Goal: Obtain resource: Download file/media

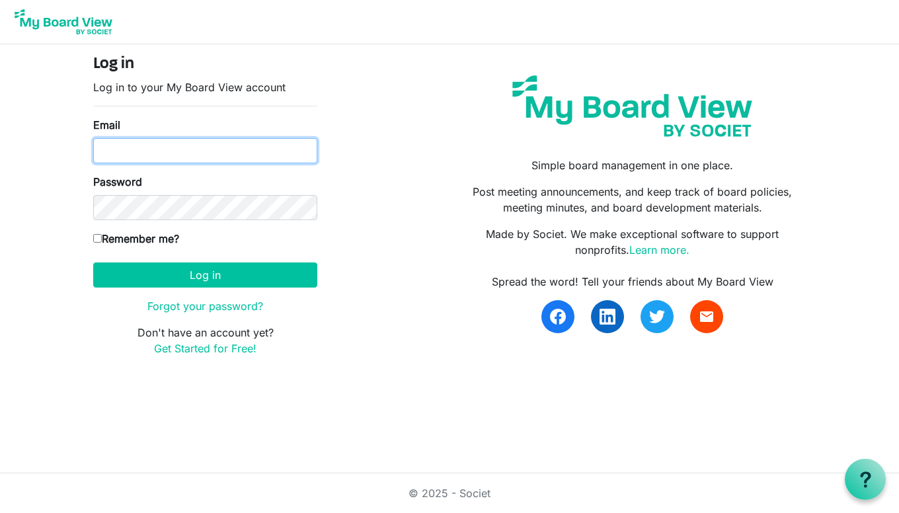
click at [109, 151] on input "Email" at bounding box center [205, 150] width 224 height 25
type input "letha@lethamac.ca"
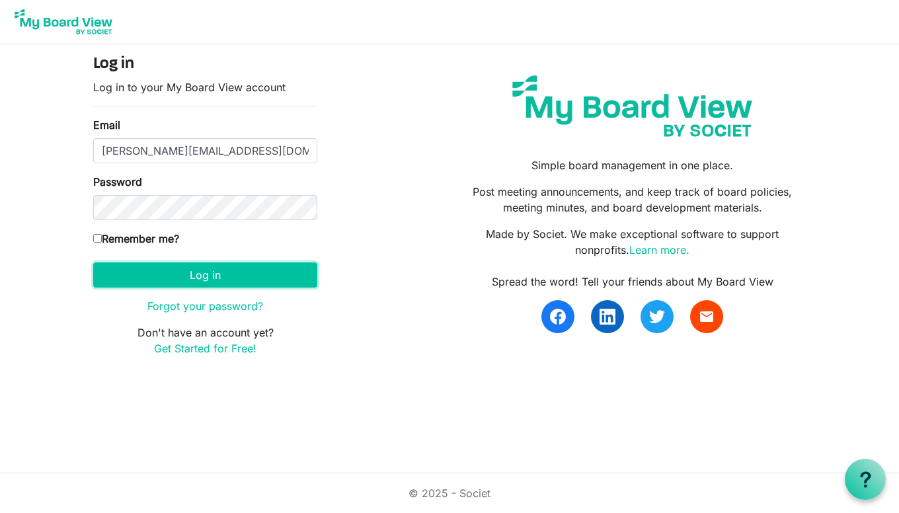
click at [212, 271] on button "Log in" at bounding box center [205, 274] width 224 height 25
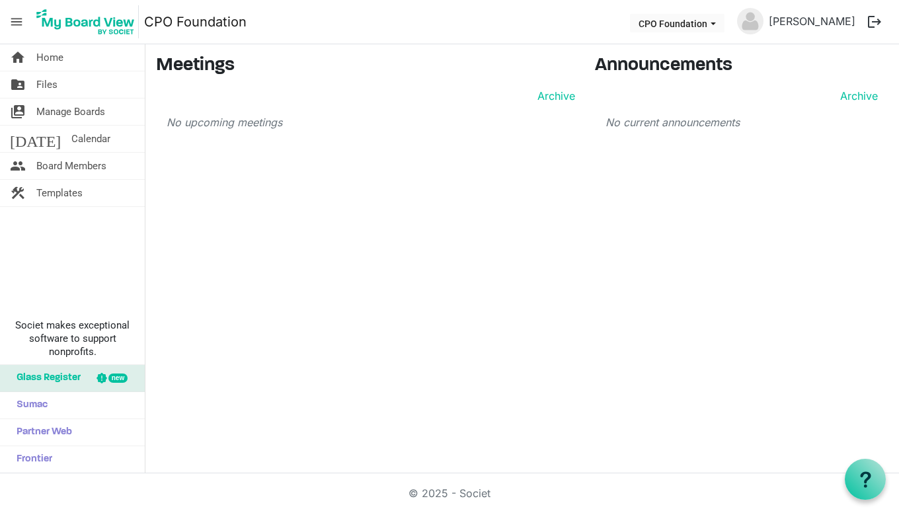
click at [48, 83] on span "Files" at bounding box center [46, 84] width 21 height 26
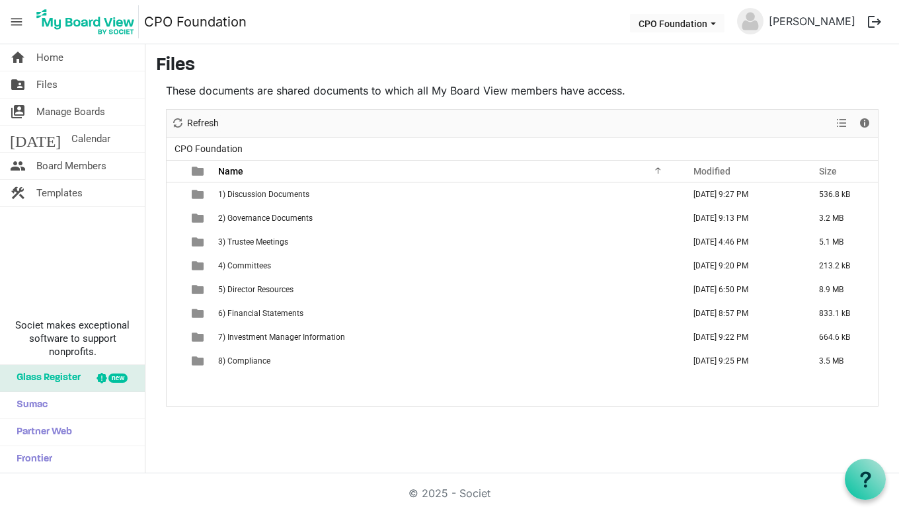
click at [704, 289] on td "[DATE] 6:50 PM" at bounding box center [743, 290] width 126 height 24
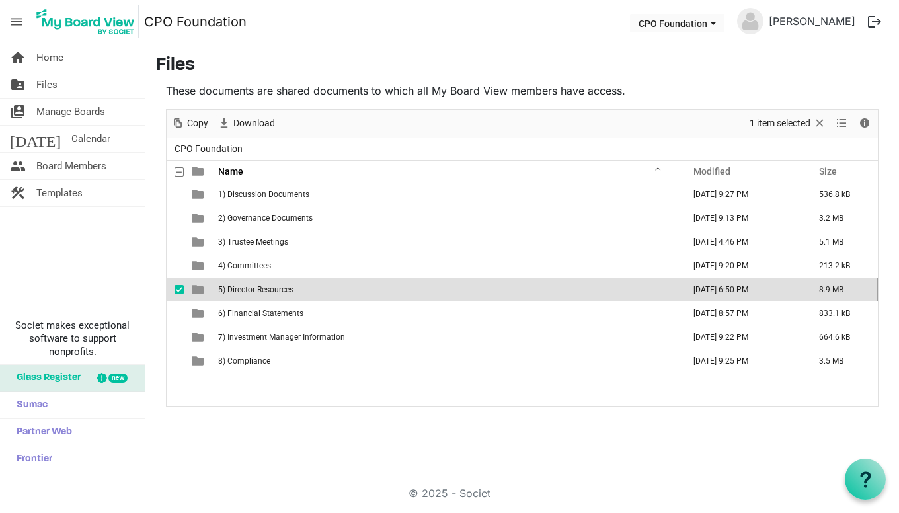
click at [278, 292] on span "5) Director Resources" at bounding box center [255, 289] width 75 height 9
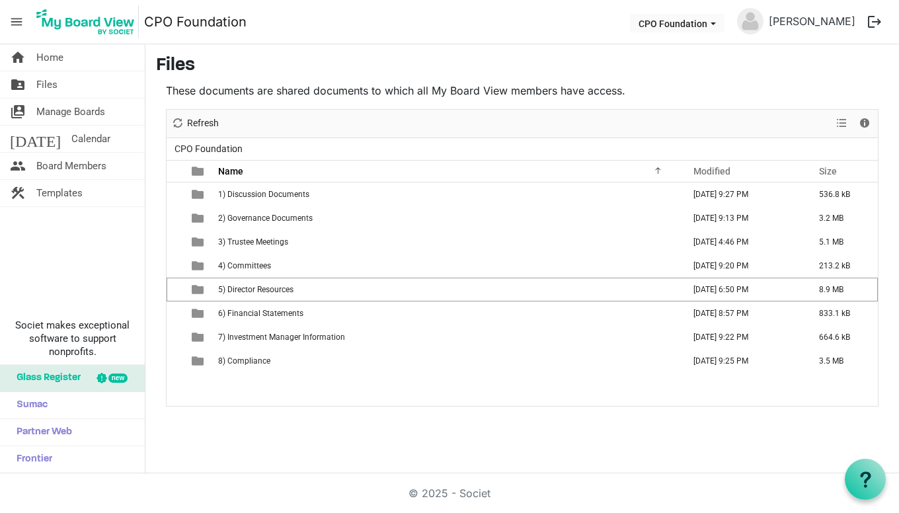
click at [278, 292] on span "5) Director Resources" at bounding box center [255, 289] width 75 height 9
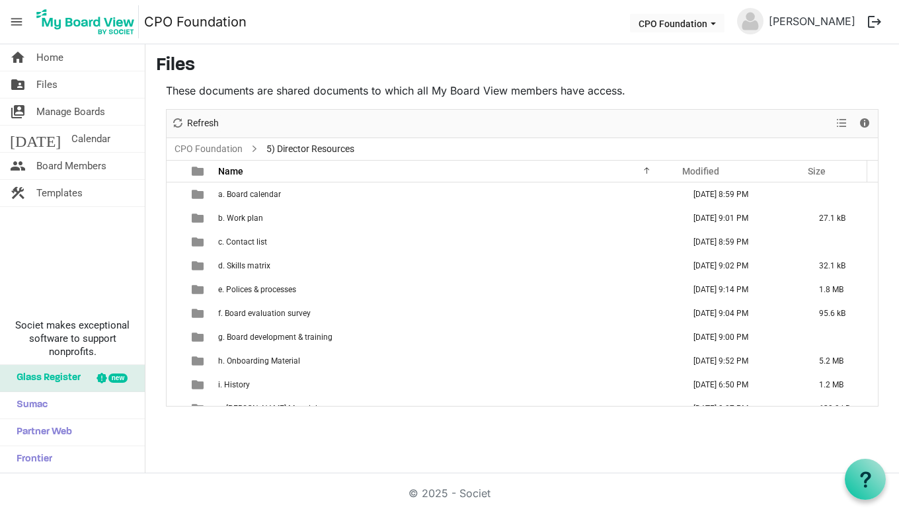
click at [268, 218] on td "b. Work plan" at bounding box center [446, 218] width 465 height 24
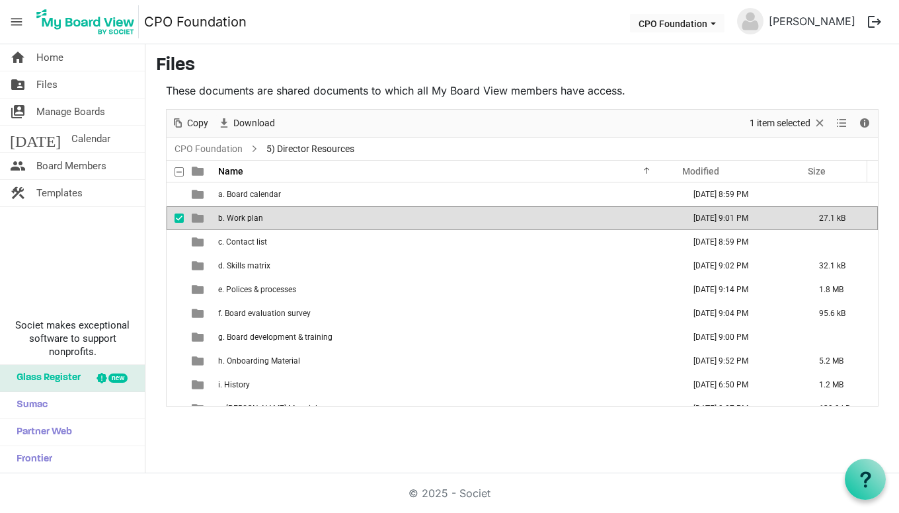
click at [268, 218] on td "b. Work plan" at bounding box center [446, 218] width 465 height 24
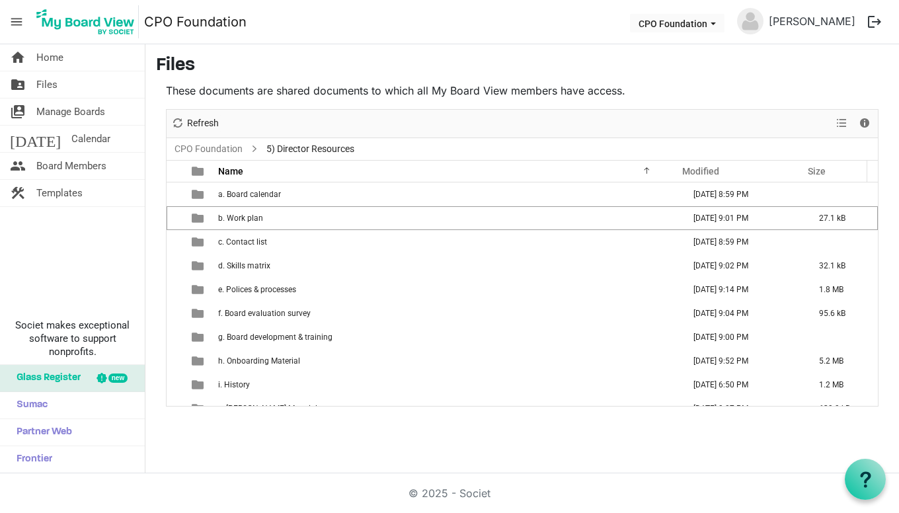
click at [268, 218] on td "b. Work plan" at bounding box center [446, 218] width 465 height 24
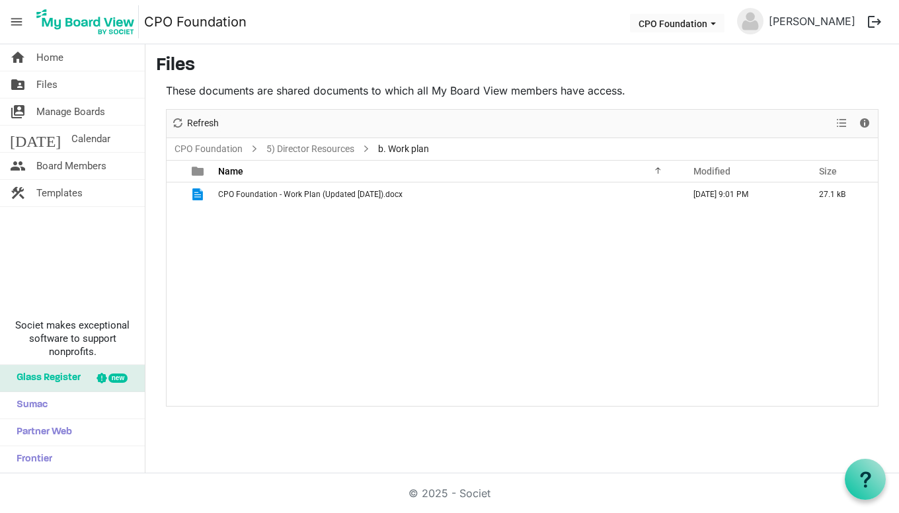
click at [282, 191] on span "CPO Foundation - Work Plan (Updated 2025.02.10).docx" at bounding box center [310, 194] width 184 height 9
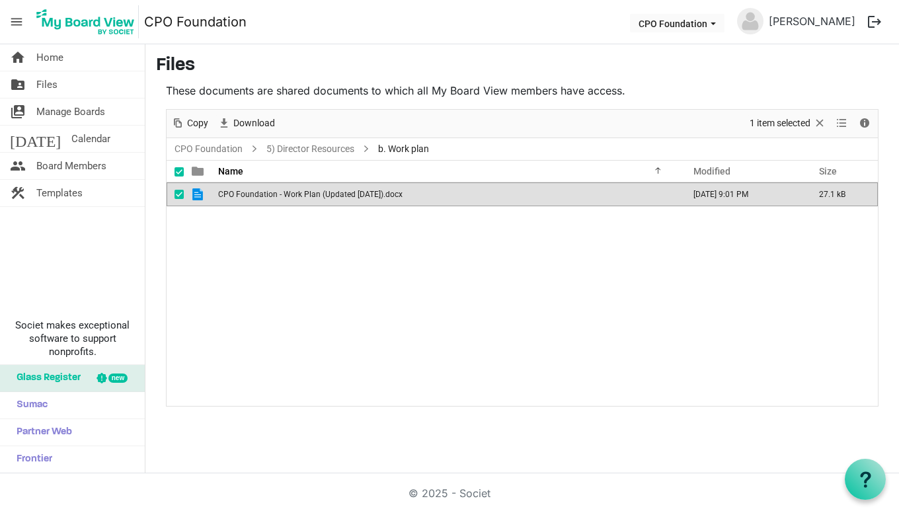
click at [282, 191] on span "CPO Foundation - Work Plan (Updated 2025.02.10).docx" at bounding box center [310, 194] width 184 height 9
click at [308, 148] on link "5) Director Resources" at bounding box center [310, 149] width 93 height 17
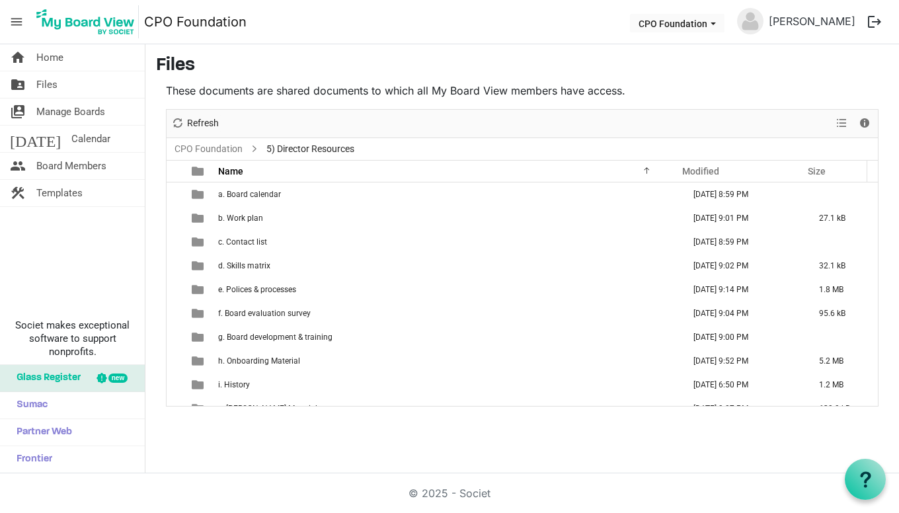
click at [221, 267] on span "d. Skills matrix" at bounding box center [244, 265] width 52 height 9
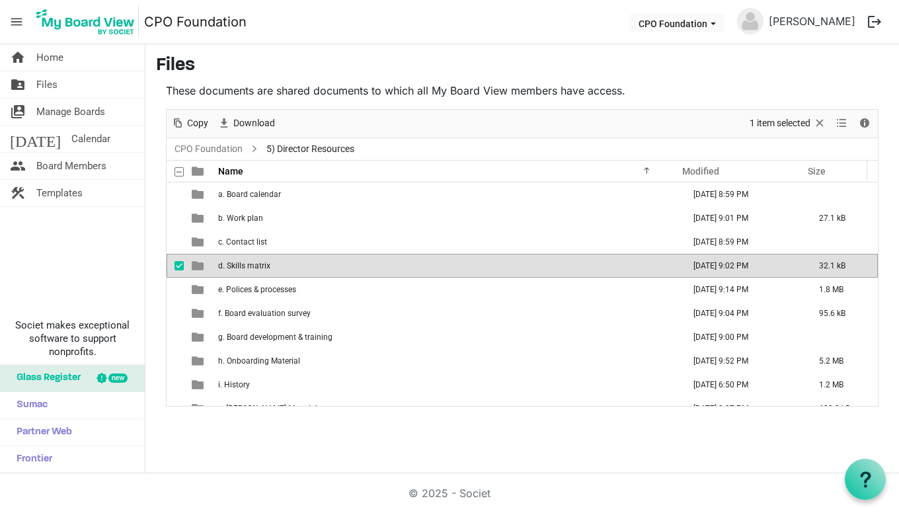
click at [219, 267] on span "d. Skills matrix" at bounding box center [244, 265] width 52 height 9
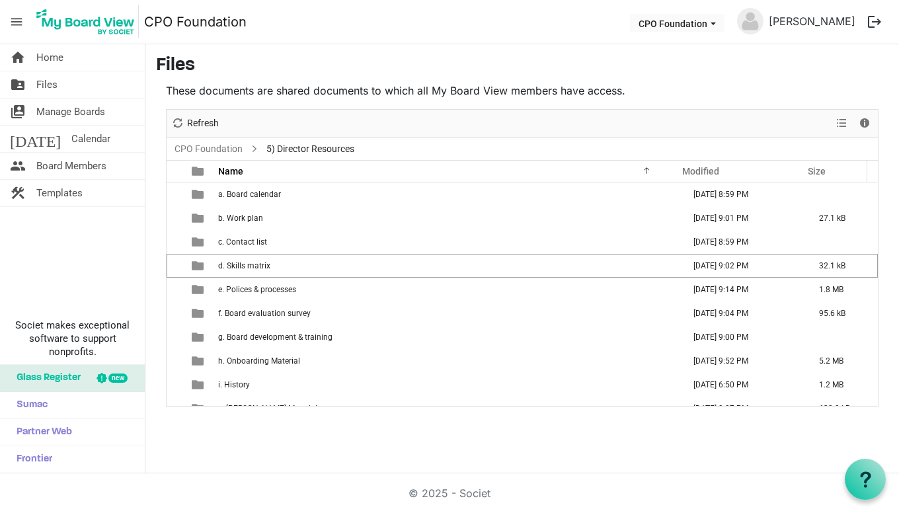
click at [219, 267] on span "d. Skills matrix" at bounding box center [244, 265] width 52 height 9
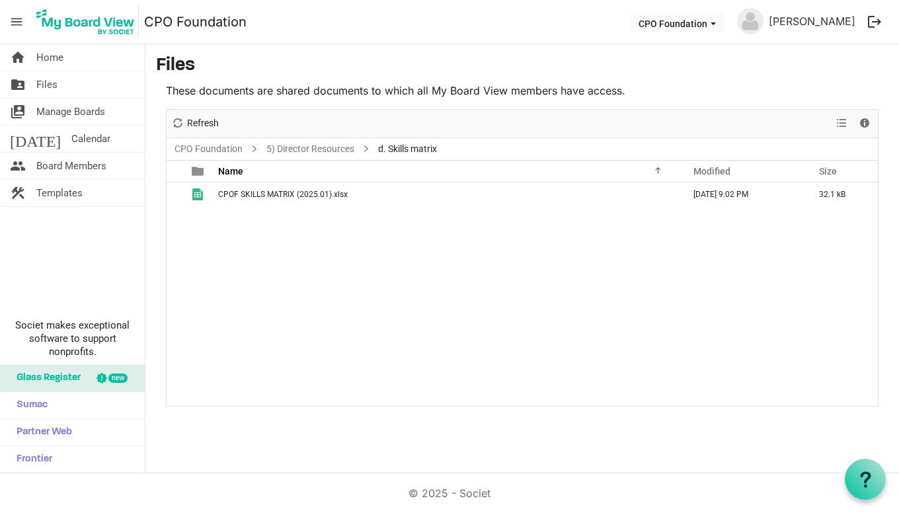
click at [241, 197] on span "CPOF SKILLS MATRIX (2025.01).xlsx" at bounding box center [283, 194] width 130 height 9
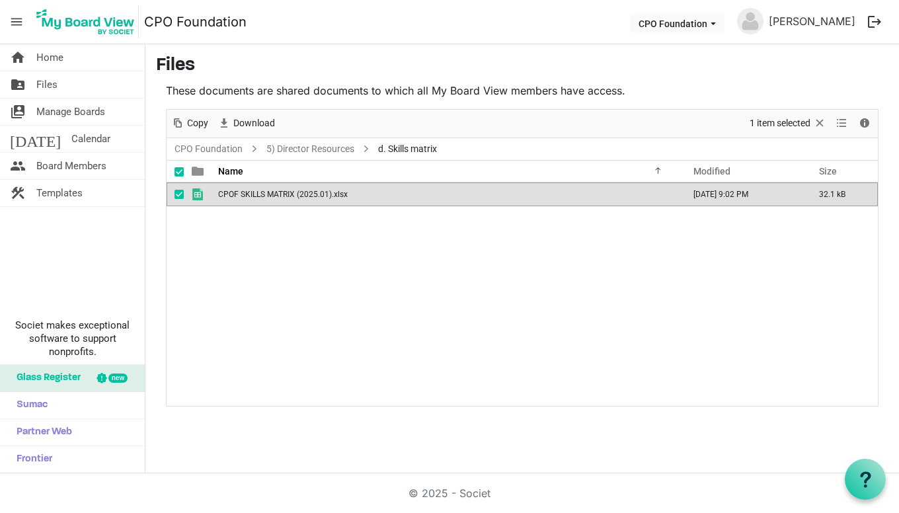
click at [241, 197] on span "CPOF SKILLS MATRIX (2025.01).xlsx" at bounding box center [283, 194] width 130 height 9
click at [352, 196] on td "CPOF SKILLS MATRIX (2025.01).xlsx" at bounding box center [446, 194] width 465 height 24
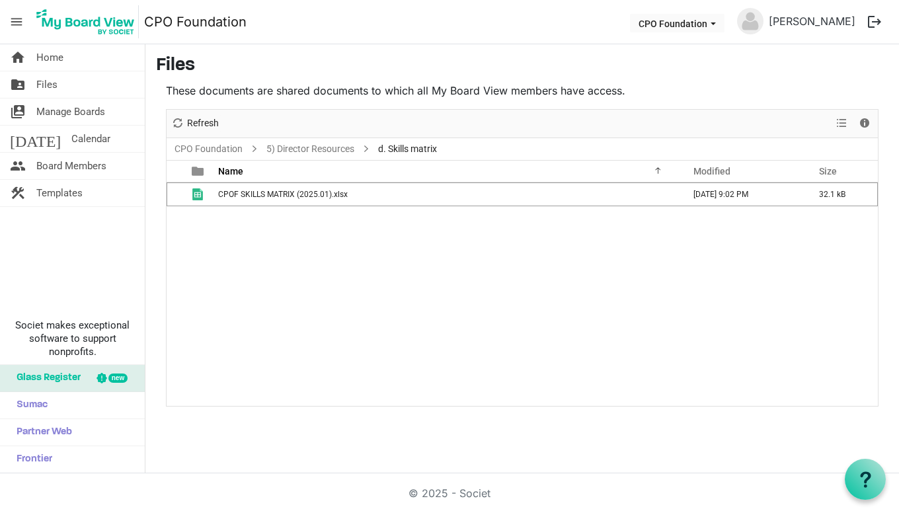
click at [352, 196] on td "CPOF SKILLS MATRIX (2025.01).xlsx" at bounding box center [446, 194] width 465 height 24
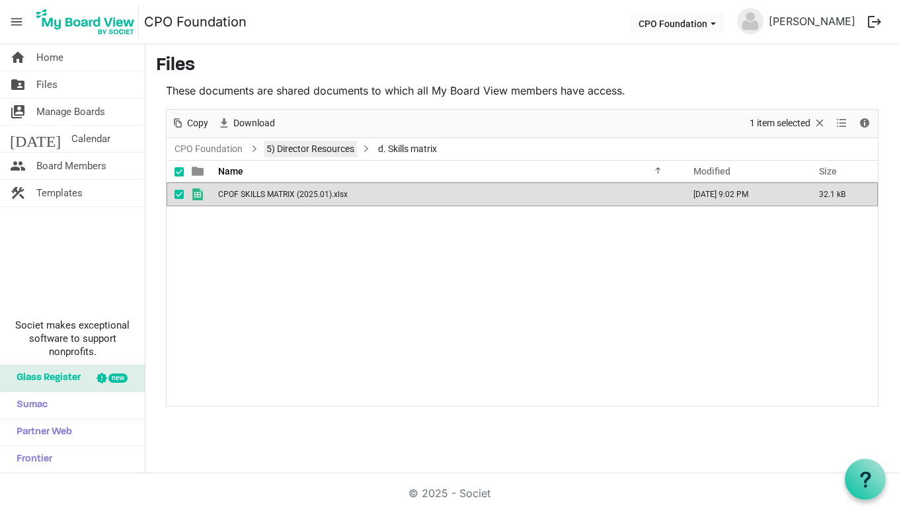
click at [316, 151] on link "5) Director Resources" at bounding box center [310, 149] width 93 height 17
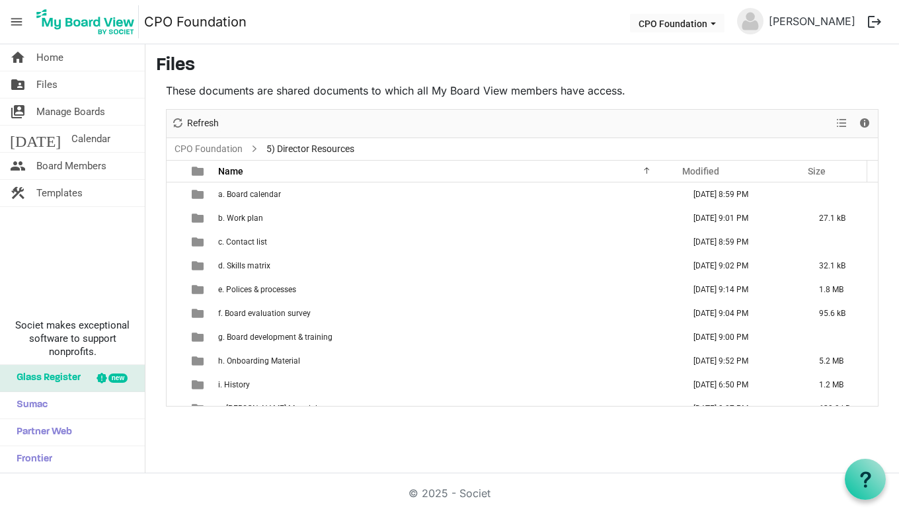
click at [285, 291] on span "e. Polices & processes" at bounding box center [257, 289] width 78 height 9
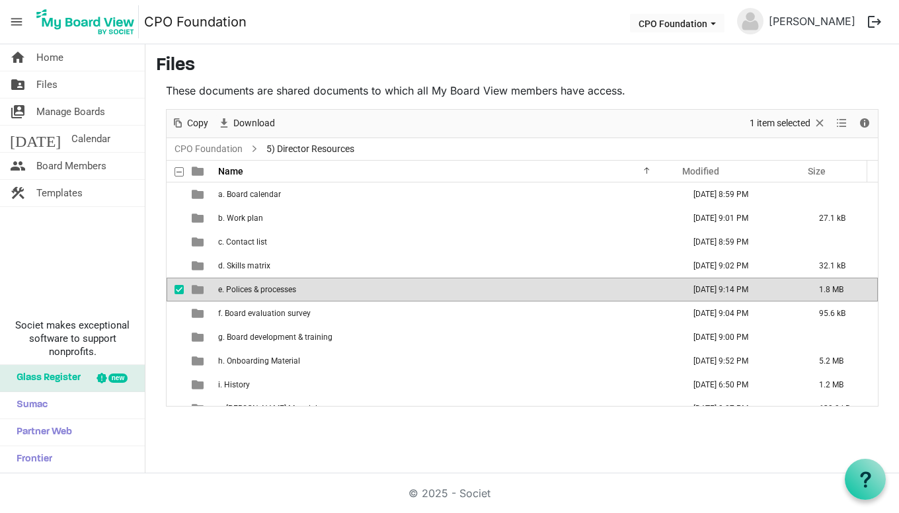
click at [285, 291] on span "e. Polices & processes" at bounding box center [257, 289] width 78 height 9
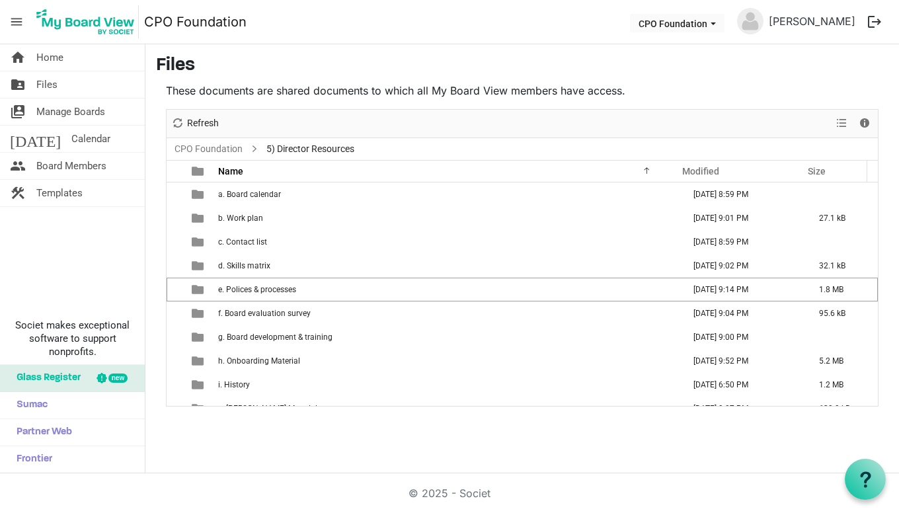
click at [285, 291] on span "e. Polices & processes" at bounding box center [257, 289] width 78 height 9
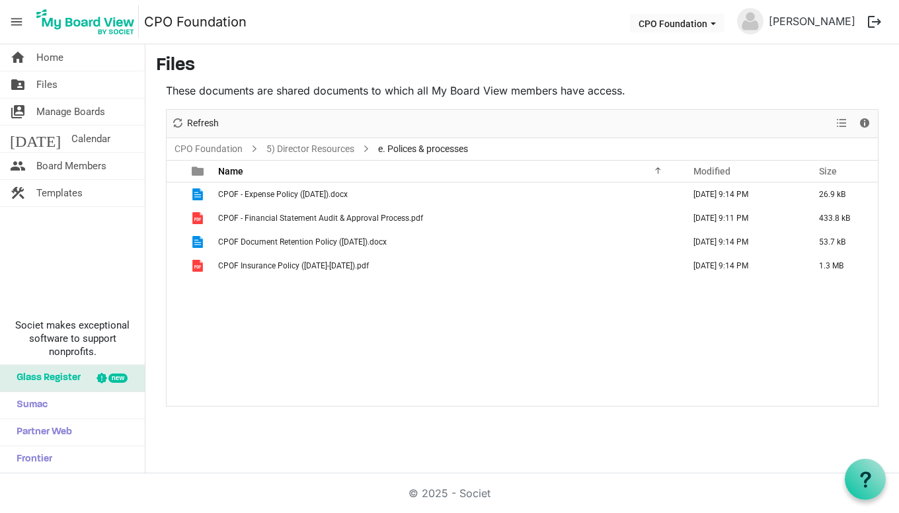
click at [278, 265] on span "CPOF Insurance Policy (2023-2026).pdf" at bounding box center [293, 265] width 151 height 9
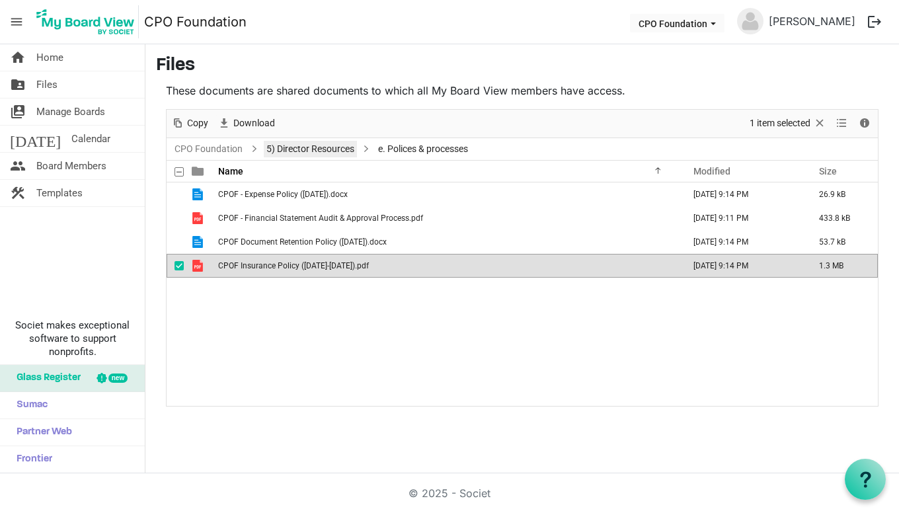
click at [331, 153] on link "5) Director Resources" at bounding box center [310, 149] width 93 height 17
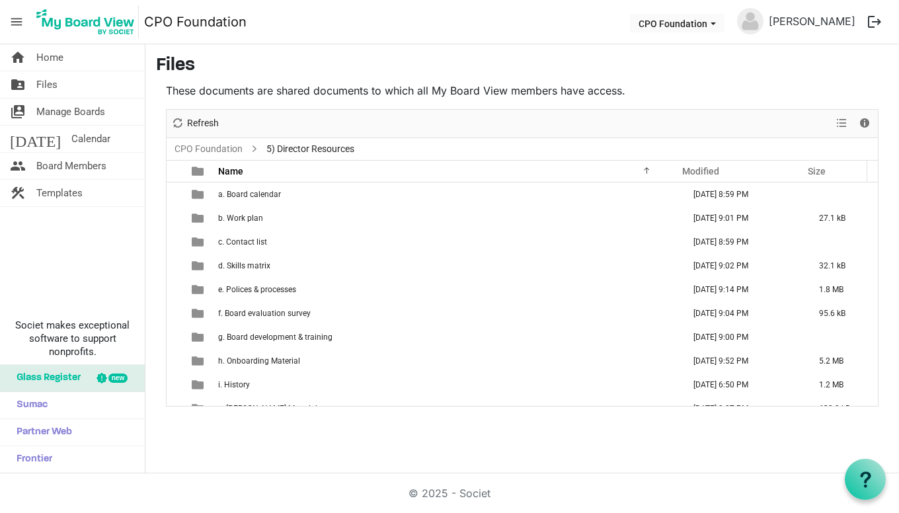
click at [306, 359] on td "h. Onboarding Material" at bounding box center [446, 361] width 465 height 24
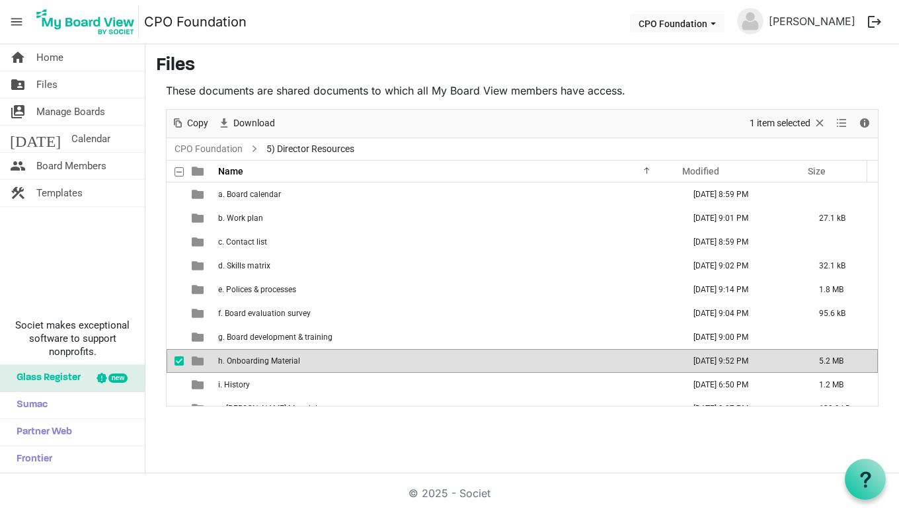
click at [306, 359] on td "h. Onboarding Material" at bounding box center [446, 361] width 465 height 24
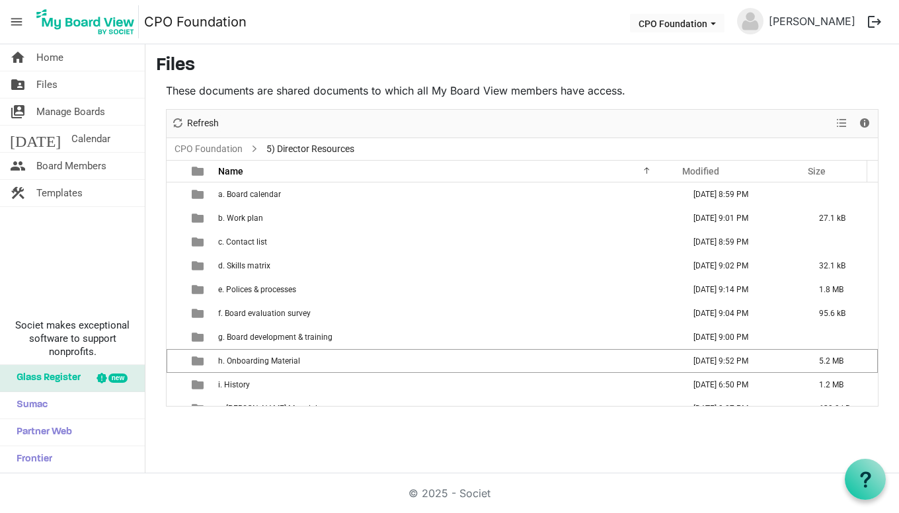
click at [306, 359] on td "h. Onboarding Material" at bounding box center [446, 361] width 465 height 24
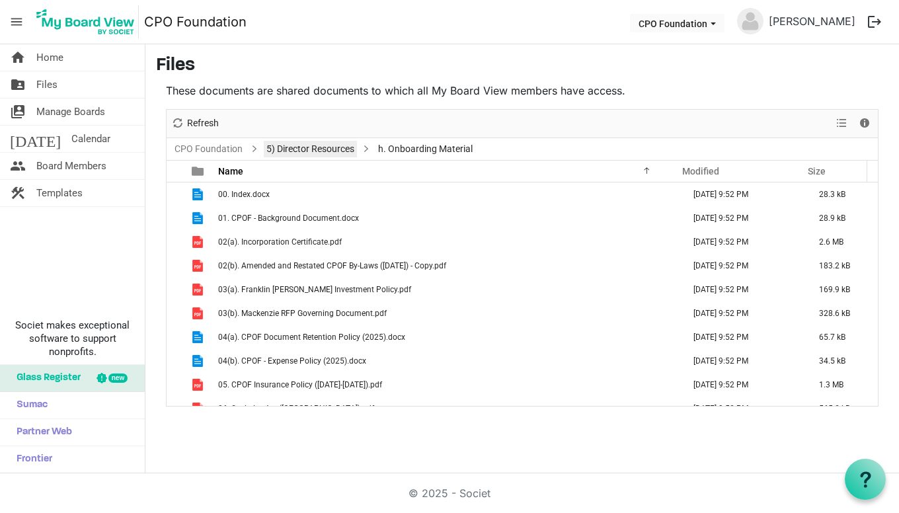
click at [337, 149] on link "5) Director Resources" at bounding box center [310, 149] width 93 height 17
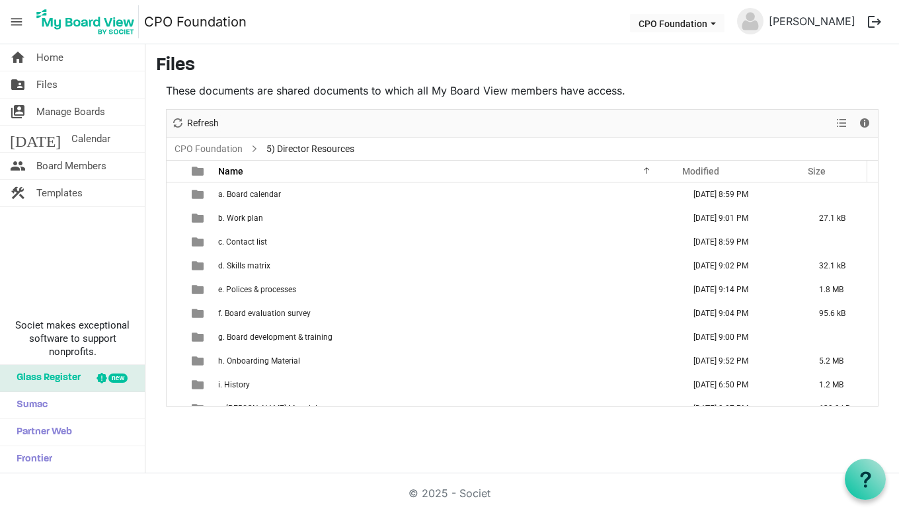
click at [242, 383] on span "i. History" at bounding box center [234, 384] width 32 height 9
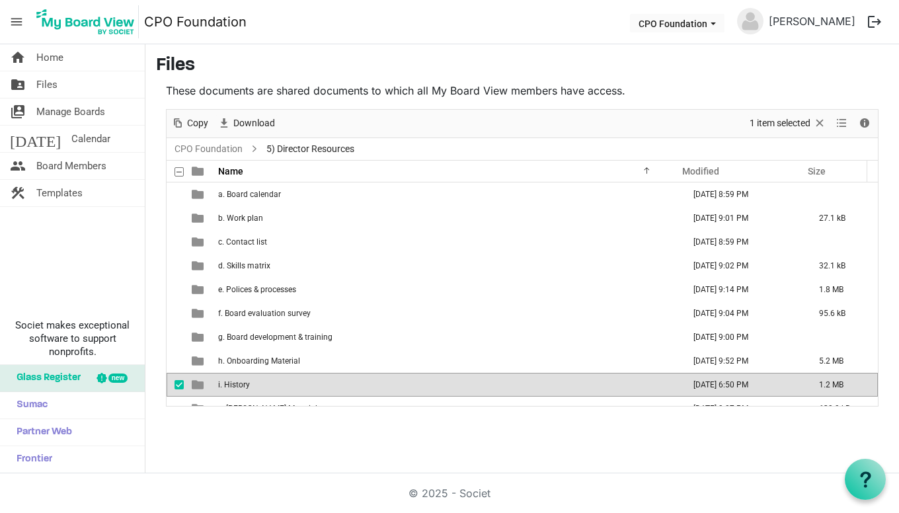
click at [242, 383] on span "i. History" at bounding box center [234, 384] width 32 height 9
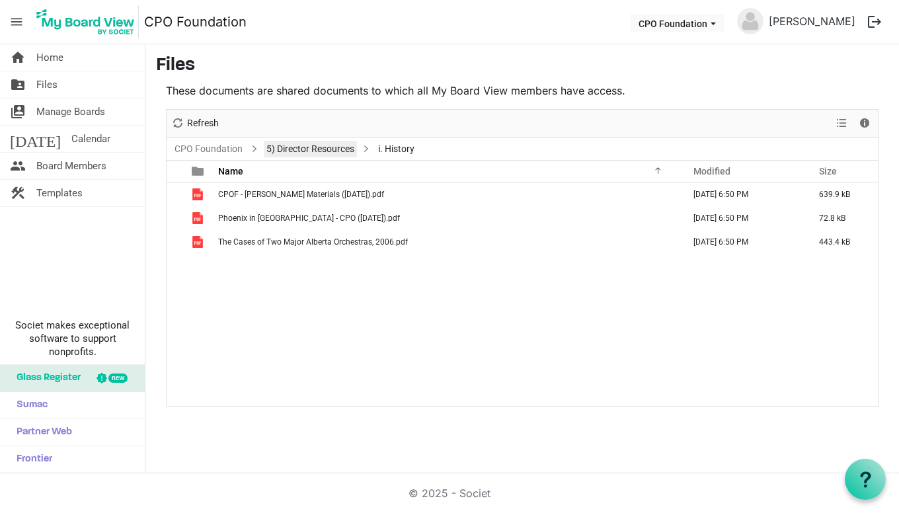
click at [287, 149] on link "5) Director Resources" at bounding box center [310, 149] width 93 height 17
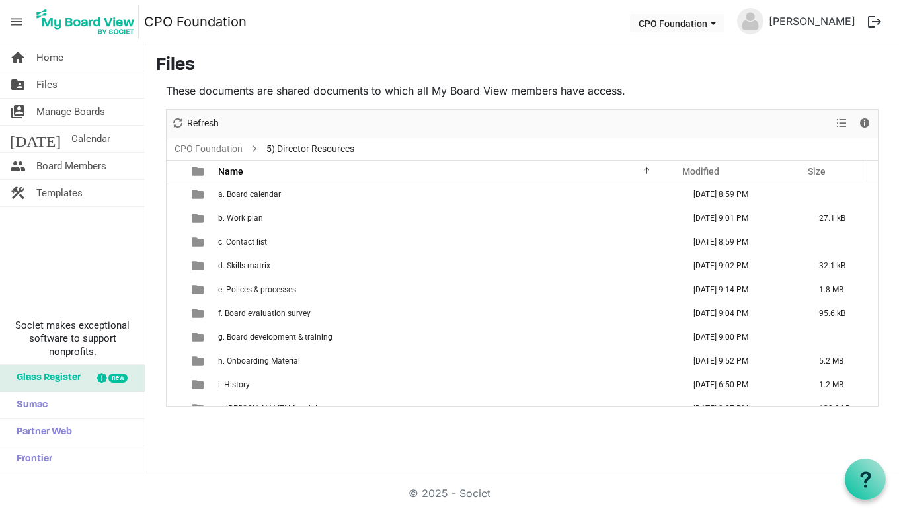
click at [464, 29] on nav "menu CPO Foundation CPO Foundation Letha MacLachlan logout" at bounding box center [449, 22] width 899 height 44
click at [75, 381] on span "Glass Register" at bounding box center [45, 378] width 71 height 26
click at [218, 150] on link "CPO Foundation" at bounding box center [208, 149] width 73 height 17
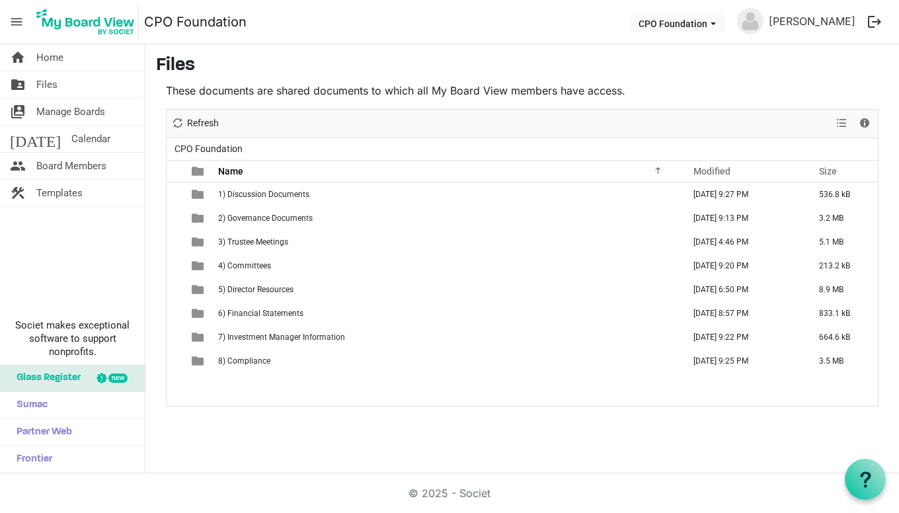
click at [289, 195] on span "1) Discussion Documents" at bounding box center [263, 194] width 91 height 9
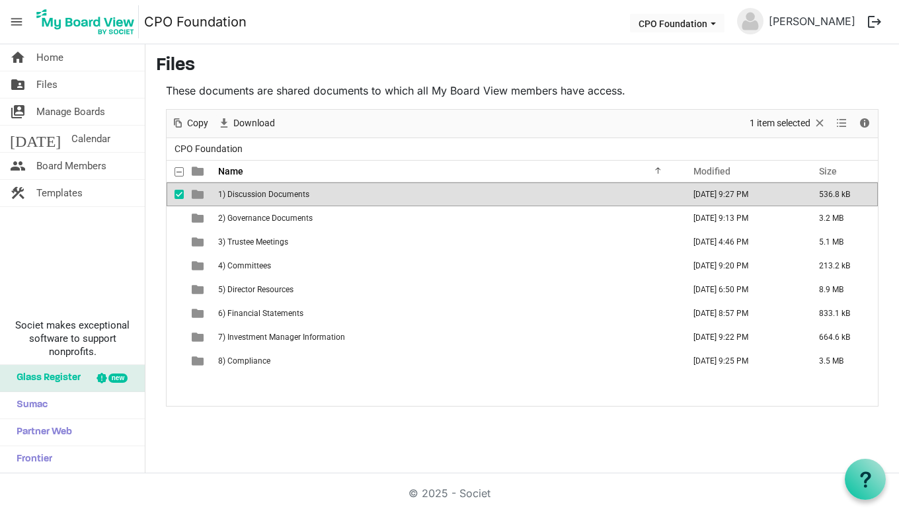
click at [289, 195] on span "1) Discussion Documents" at bounding box center [263, 194] width 91 height 9
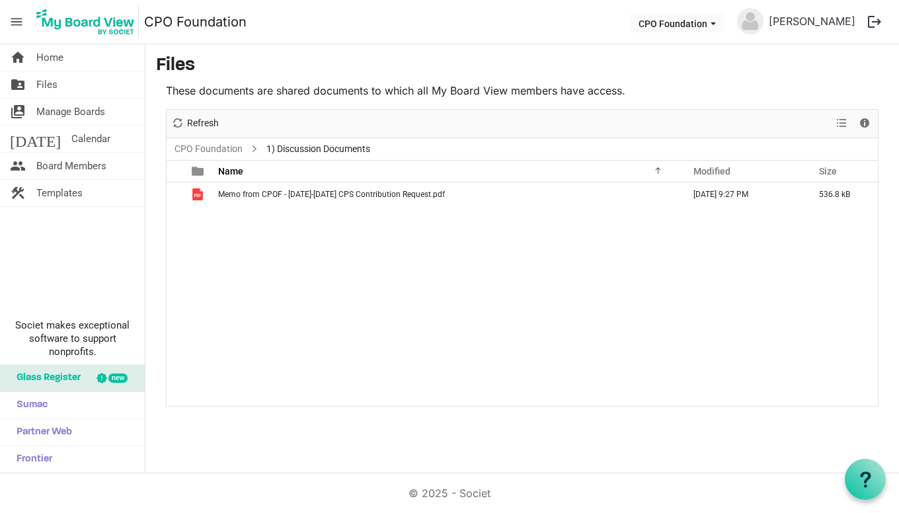
click at [270, 198] on span "Memo from CPOF - 2025-2026 CPS Contribution Request.pdf" at bounding box center [331, 194] width 227 height 9
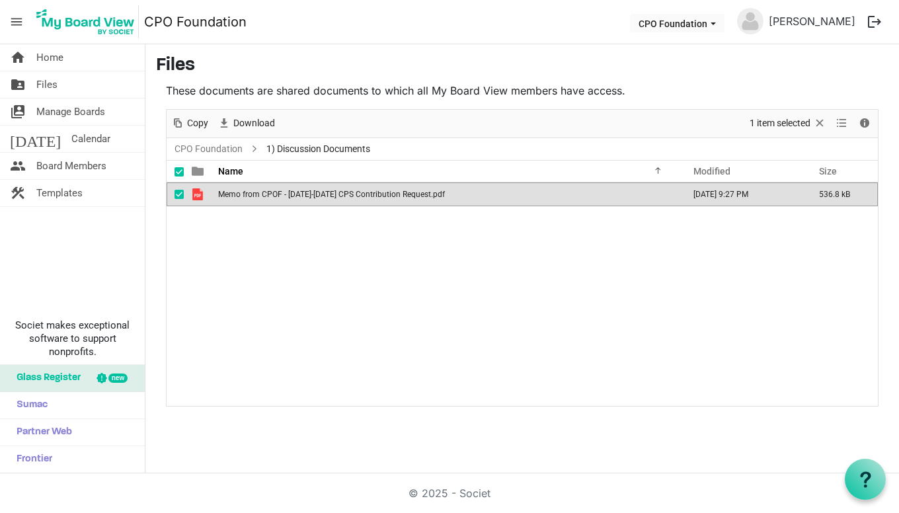
click at [270, 198] on span "Memo from CPOF - 2025-2026 CPS Contribution Request.pdf" at bounding box center [331, 194] width 227 height 9
click at [209, 148] on link "CPO Foundation" at bounding box center [208, 149] width 73 height 17
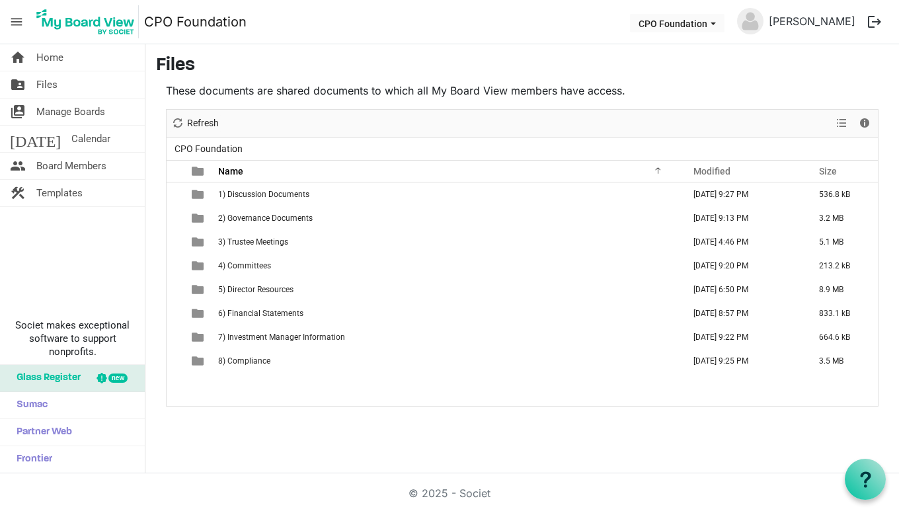
click at [266, 245] on span "3) Trustee Meetings" at bounding box center [253, 241] width 70 height 9
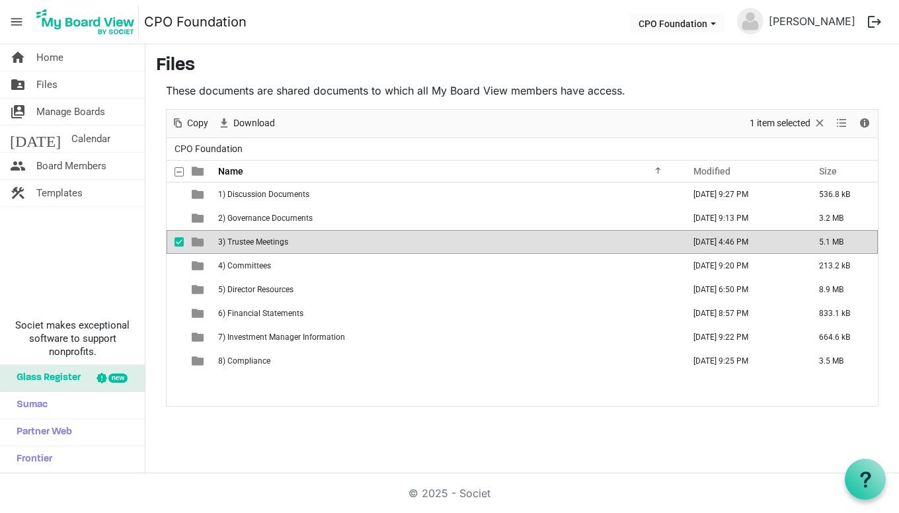
click at [266, 245] on span "3) Trustee Meetings" at bounding box center [253, 241] width 70 height 9
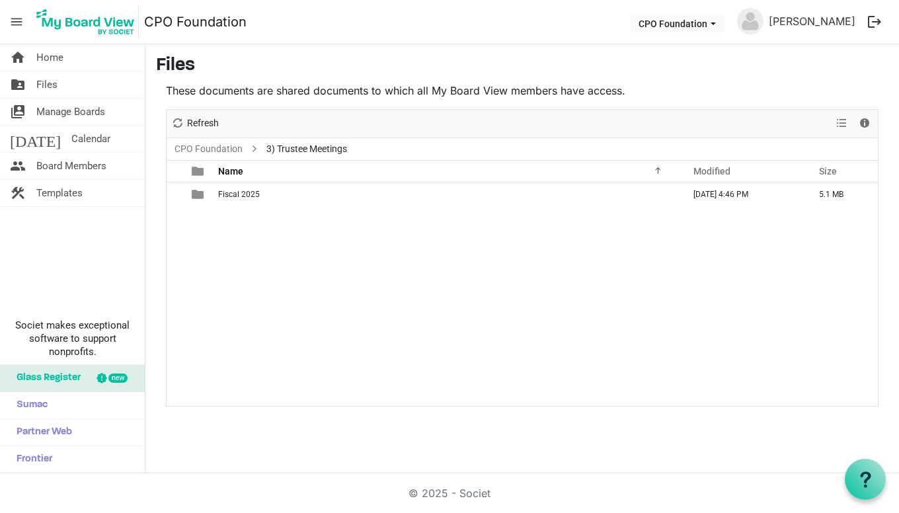
click at [221, 193] on span "Fiscal 2025" at bounding box center [239, 194] width 42 height 9
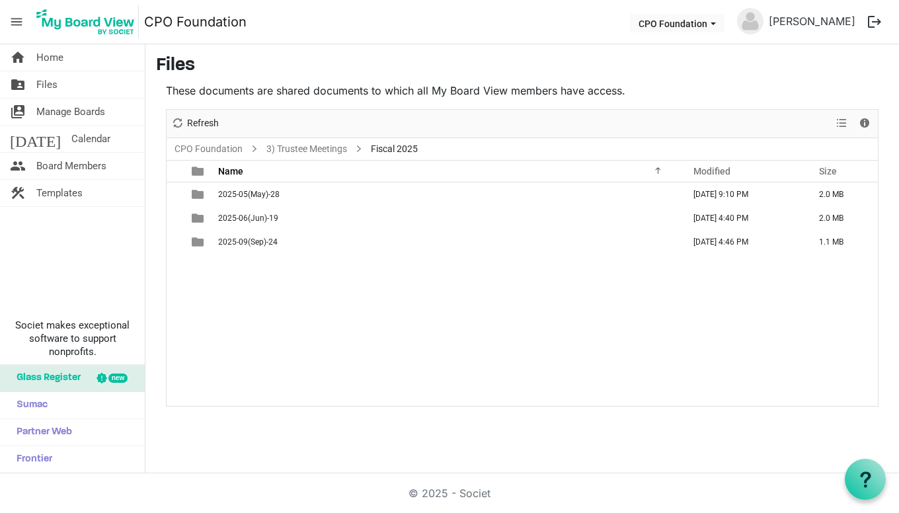
click at [239, 245] on span "2025-09(Sep)-24" at bounding box center [248, 241] width 60 height 9
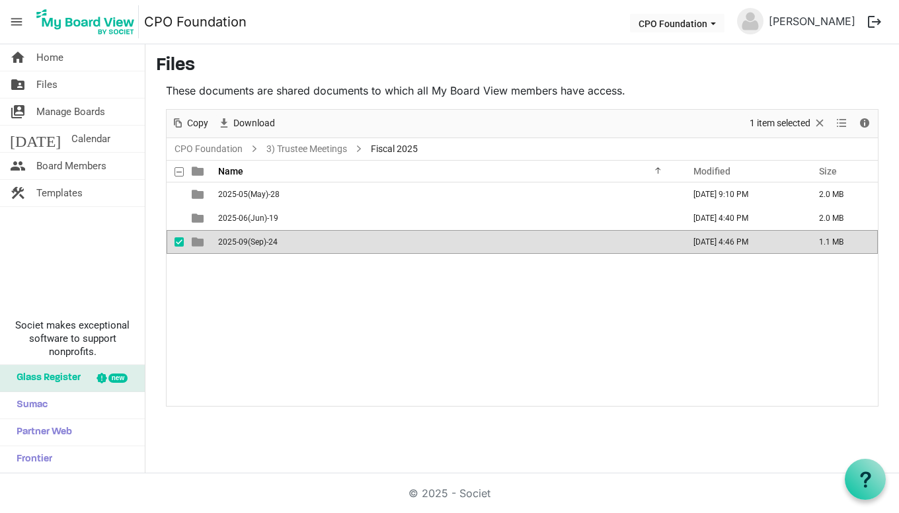
click at [239, 245] on span "2025-09(Sep)-24" at bounding box center [248, 241] width 60 height 9
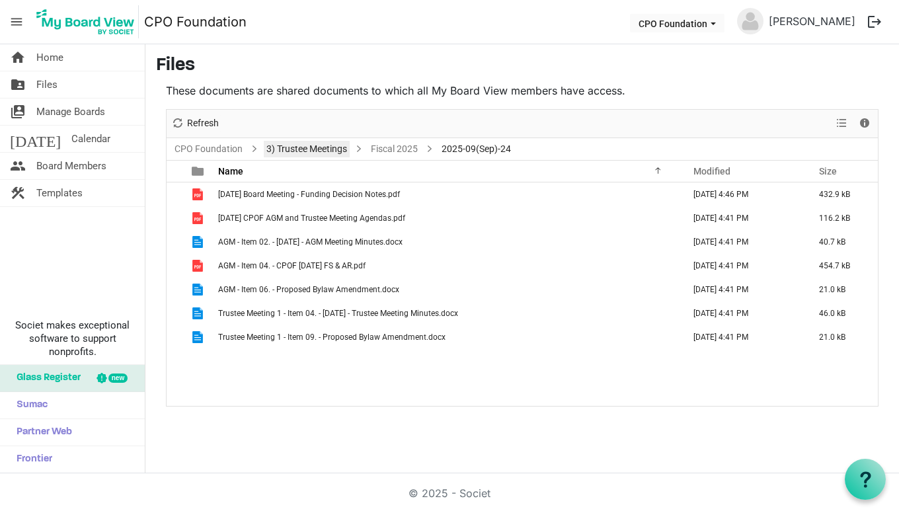
click at [317, 146] on link "3) Trustee Meetings" at bounding box center [307, 149] width 86 height 17
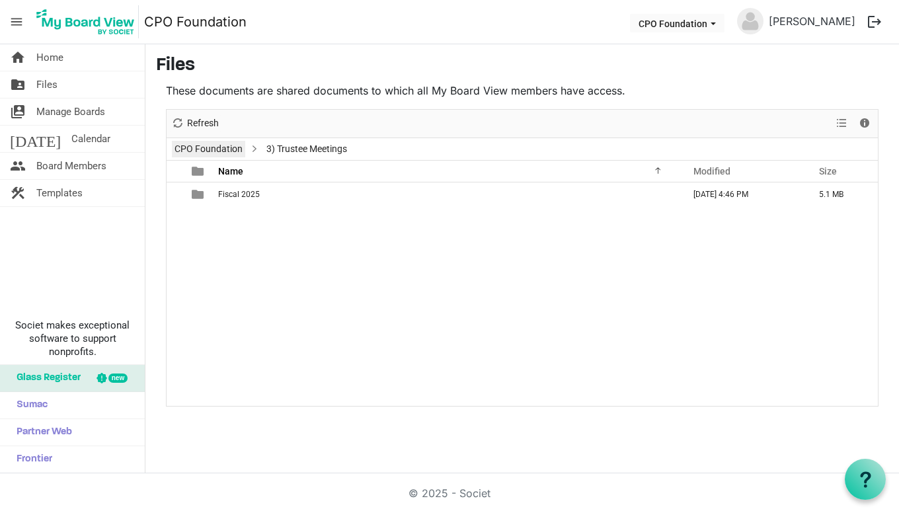
click at [239, 147] on link "CPO Foundation" at bounding box center [208, 149] width 73 height 17
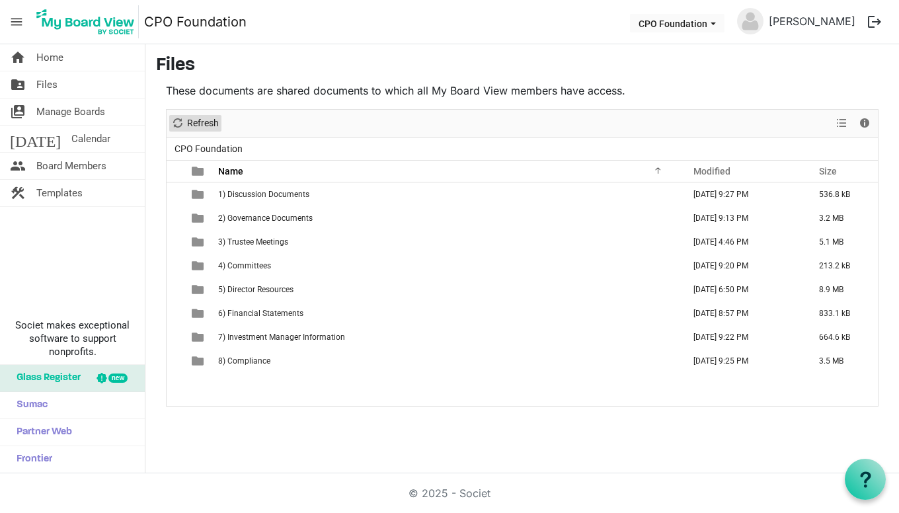
click at [206, 126] on span "Refresh" at bounding box center [203, 123] width 34 height 17
click at [839, 125] on span "View dropdownbutton" at bounding box center [842, 123] width 16 height 17
click at [426, 120] on div "New folder Upload Cut Copy Paste Delete Download Rename Sort by Refresh 1 item …" at bounding box center [522, 124] width 711 height 28
click at [39, 83] on span "Files" at bounding box center [46, 84] width 21 height 26
click at [286, 222] on span "2) Governance Documents" at bounding box center [265, 218] width 95 height 9
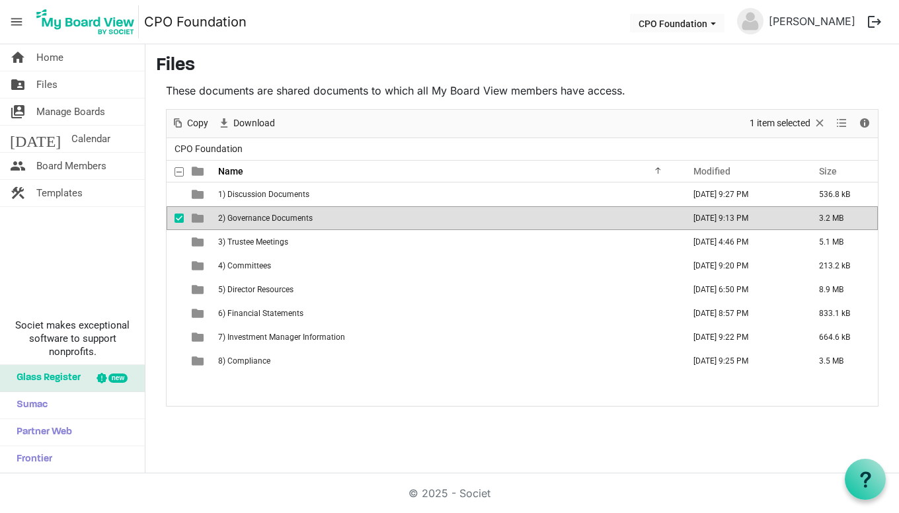
click at [286, 219] on span "2) Governance Documents" at bounding box center [265, 218] width 95 height 9
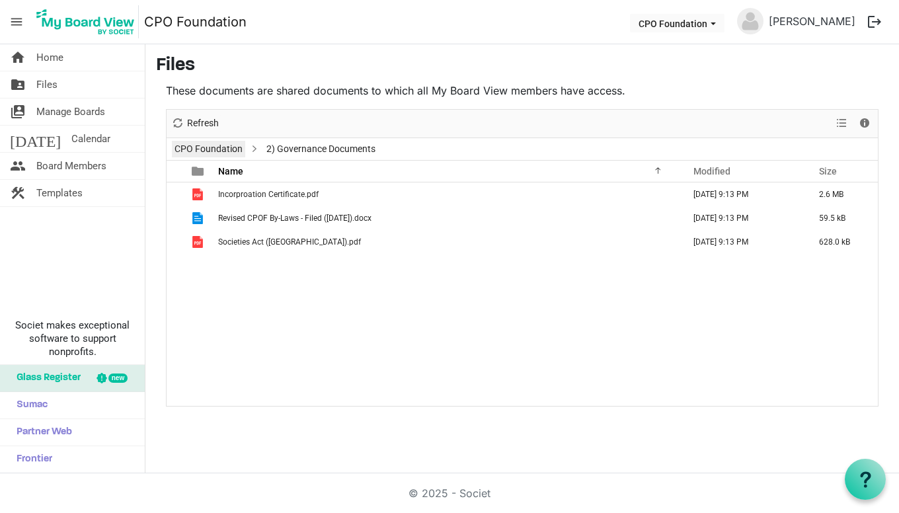
click at [214, 153] on link "CPO Foundation" at bounding box center [208, 149] width 73 height 17
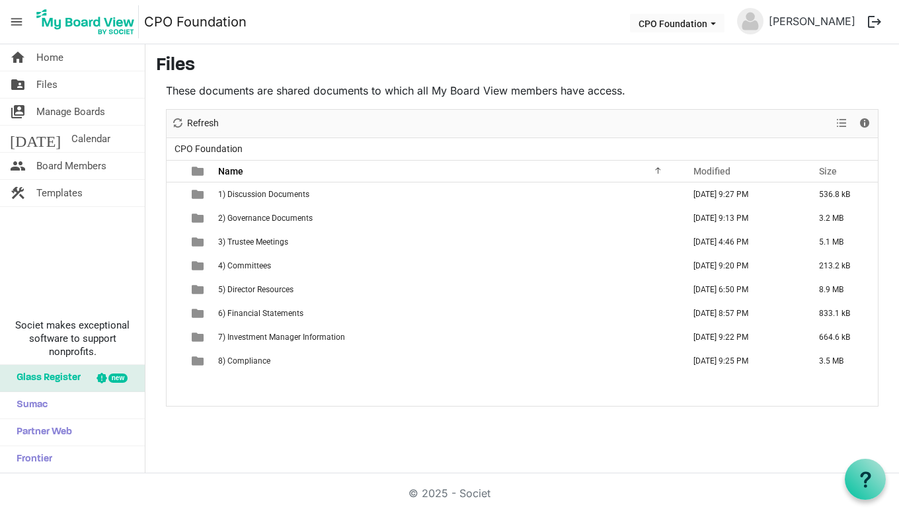
click at [230, 357] on span "8) Compliance" at bounding box center [244, 360] width 52 height 9
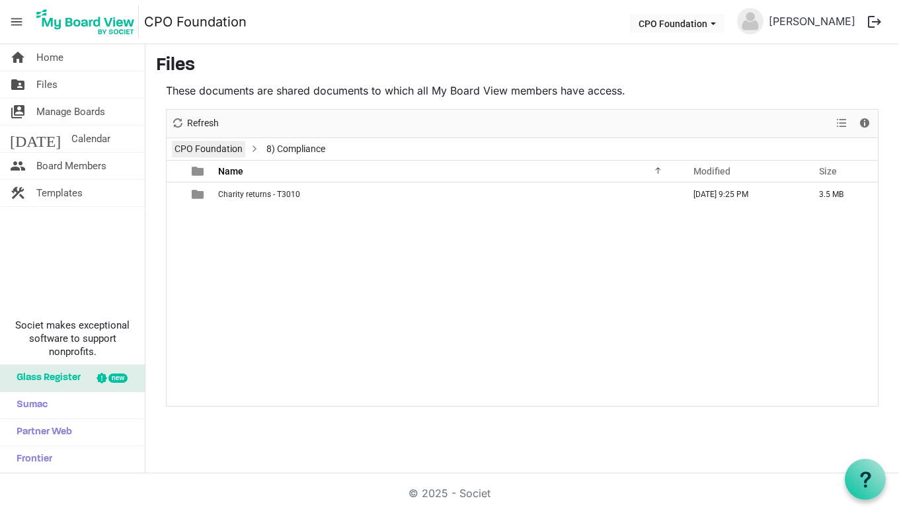
click at [202, 147] on link "CPO Foundation" at bounding box center [208, 149] width 73 height 17
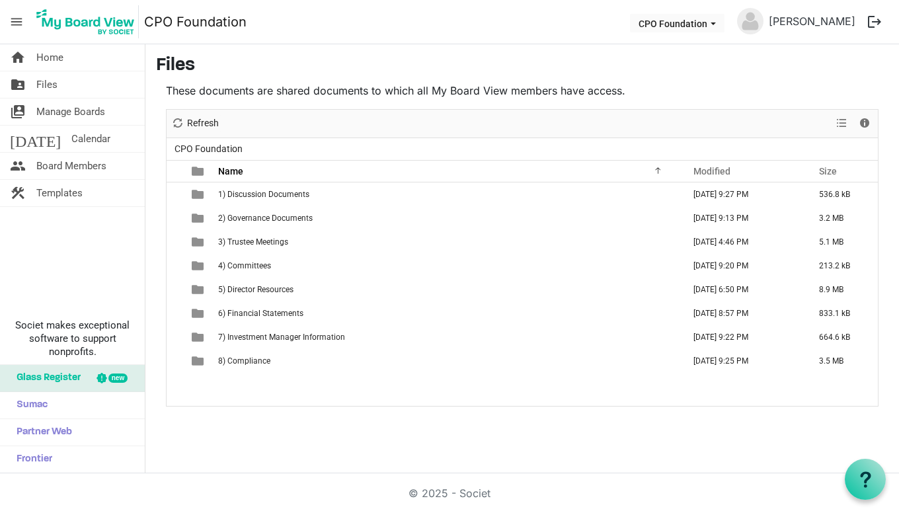
click at [258, 294] on span "5) Director Resources" at bounding box center [255, 289] width 75 height 9
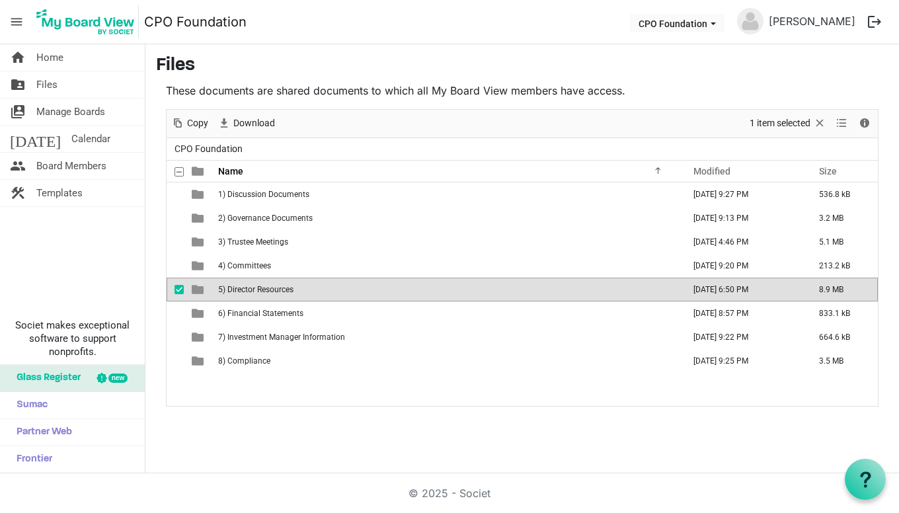
click at [262, 294] on span "5) Director Resources" at bounding box center [255, 289] width 75 height 9
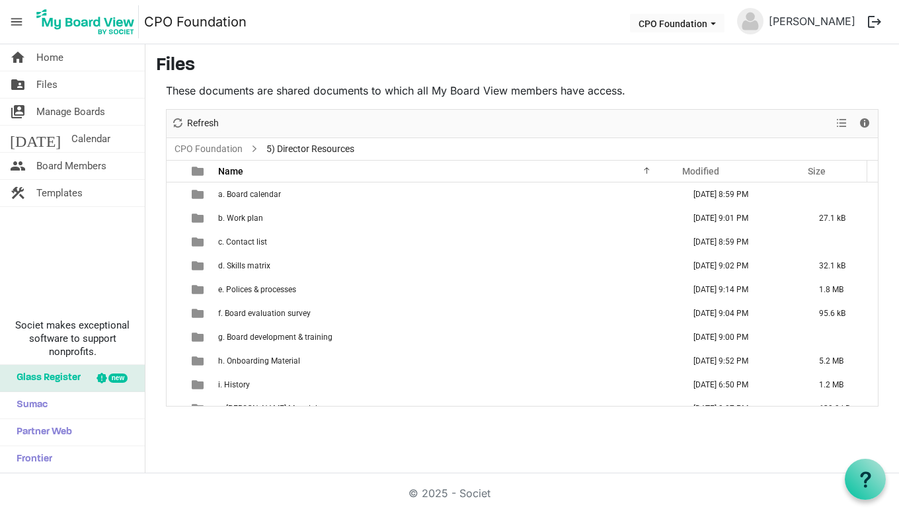
click at [251, 287] on span "e. Polices & processes" at bounding box center [257, 289] width 78 height 9
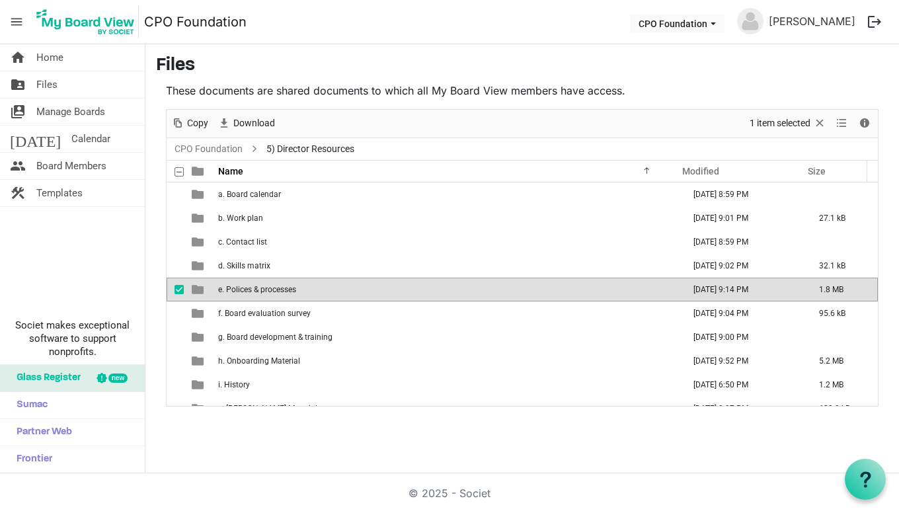
click at [251, 287] on span "e. Polices & processes" at bounding box center [257, 289] width 78 height 9
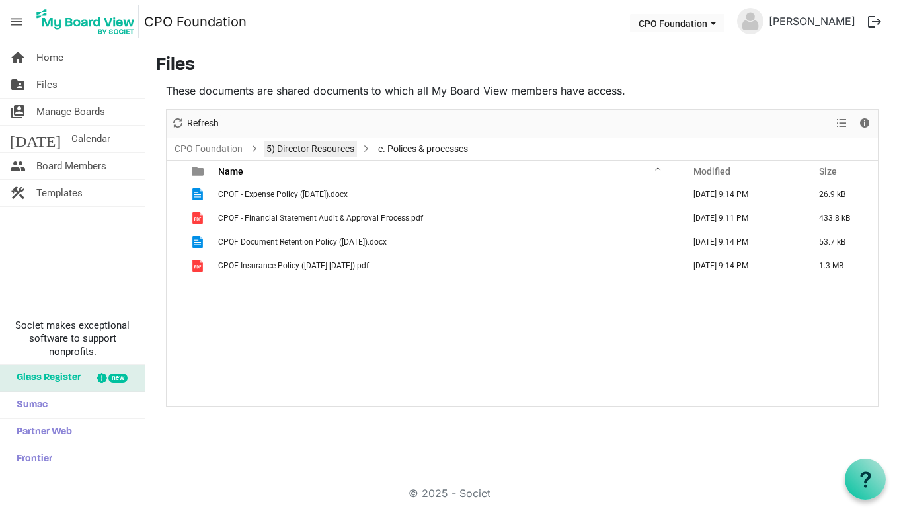
click at [289, 147] on link "5) Director Resources" at bounding box center [310, 149] width 93 height 17
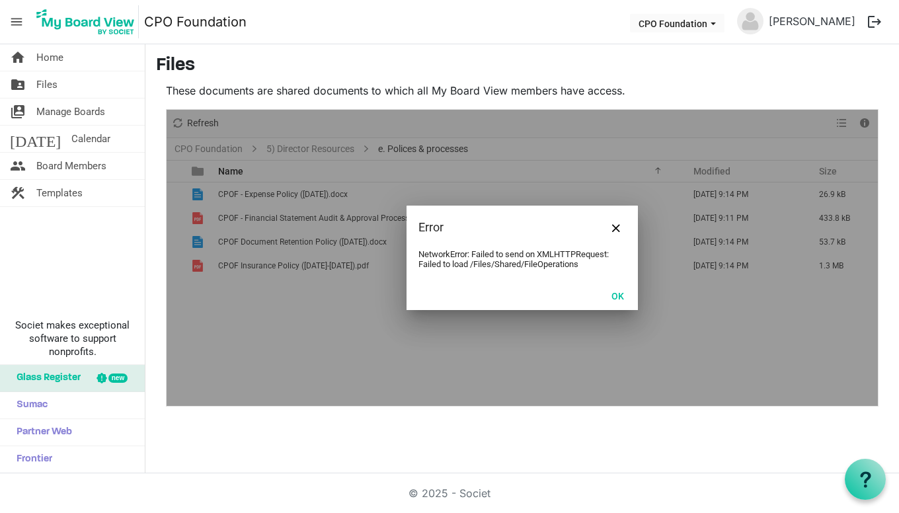
click at [610, 292] on button "OK" at bounding box center [618, 295] width 30 height 19
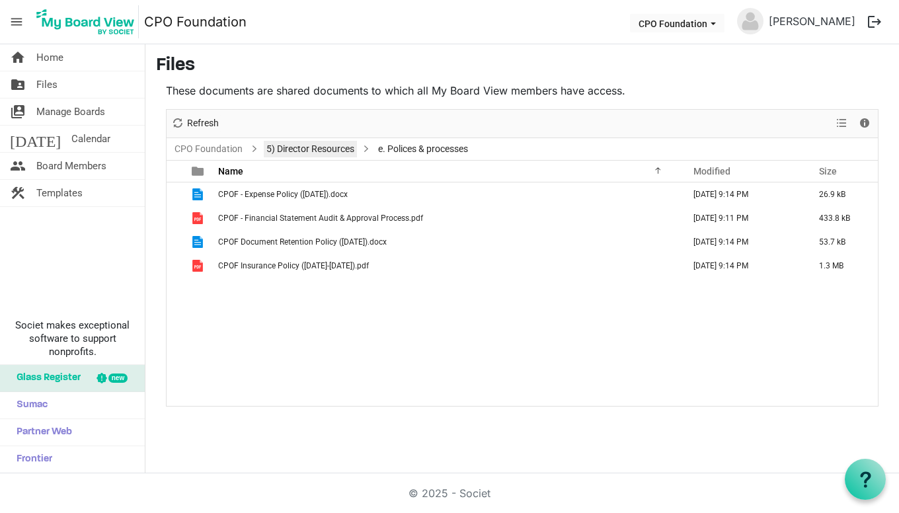
click at [311, 150] on link "5) Director Resources" at bounding box center [310, 149] width 93 height 17
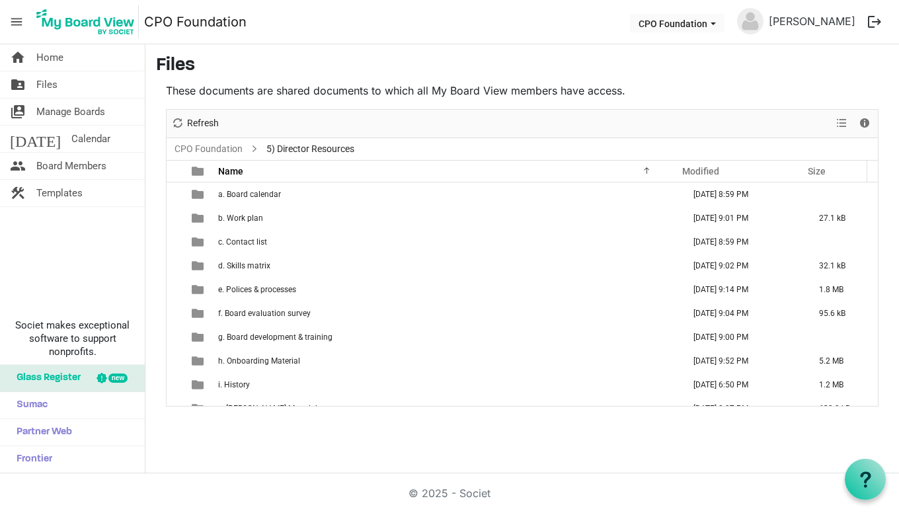
click at [244, 221] on span "b. Work plan" at bounding box center [240, 218] width 45 height 9
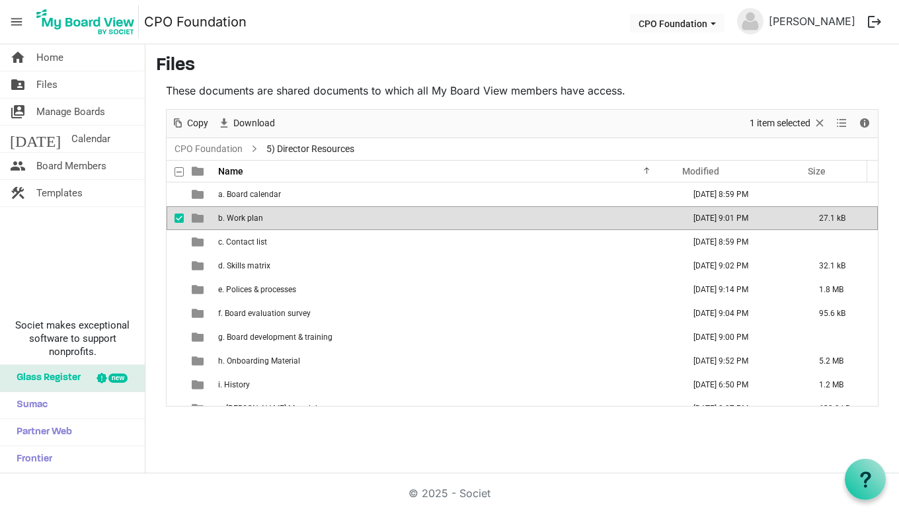
click at [244, 221] on span "b. Work plan" at bounding box center [240, 218] width 45 height 9
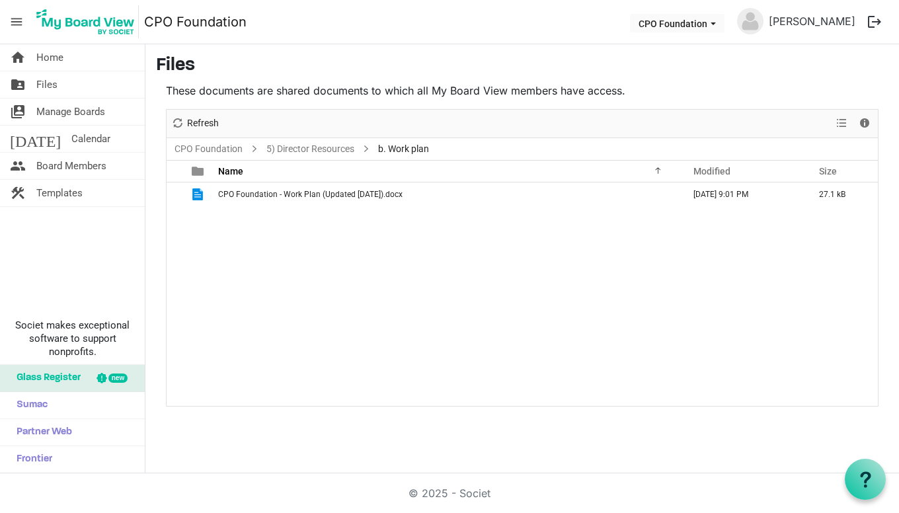
click at [250, 198] on span "CPO Foundation - Work Plan (Updated 2025.02.10).docx" at bounding box center [310, 194] width 184 height 9
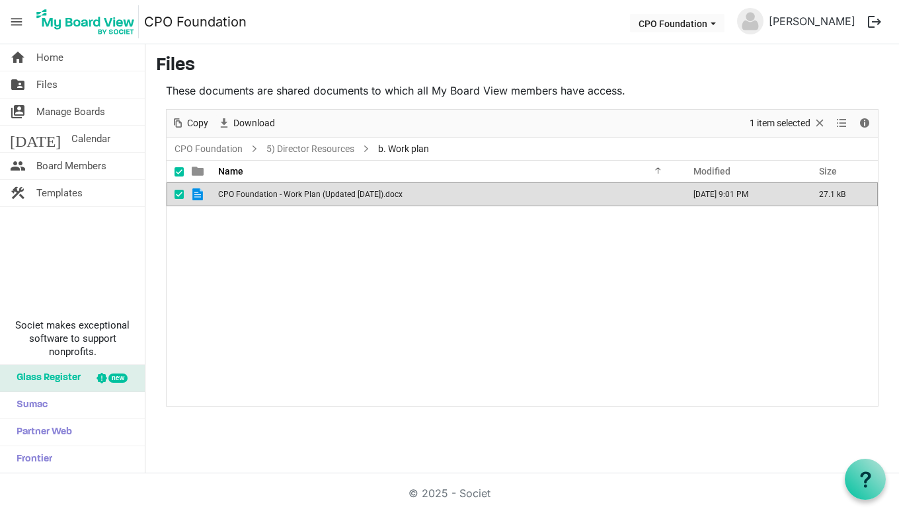
click at [250, 198] on span "CPO Foundation - Work Plan (Updated 2025.02.10).docx" at bounding box center [310, 194] width 184 height 9
click at [249, 196] on span "CPO Foundation - Work Plan (Updated 2025.02.10).docx" at bounding box center [310, 194] width 184 height 9
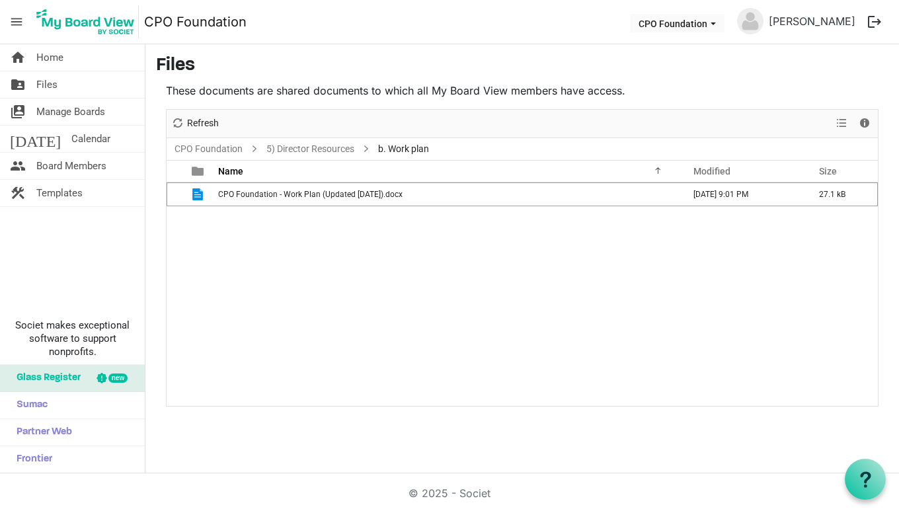
click at [249, 196] on span "CPO Foundation - Work Plan (Updated 2025.02.10).docx" at bounding box center [310, 194] width 184 height 9
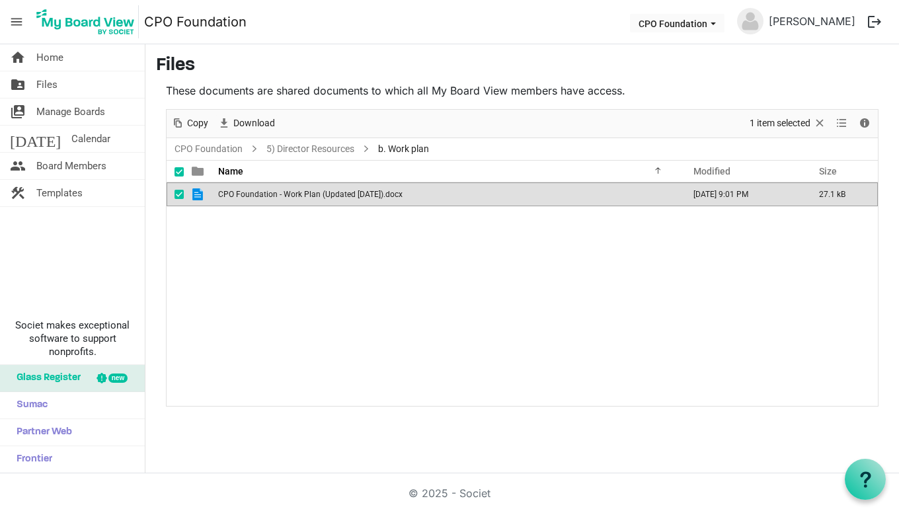
click at [249, 196] on span "CPO Foundation - Work Plan (Updated 2025.02.10).docx" at bounding box center [310, 194] width 184 height 9
click at [878, 17] on button "logout" at bounding box center [875, 22] width 28 height 28
